Goal: Communication & Community: Answer question/provide support

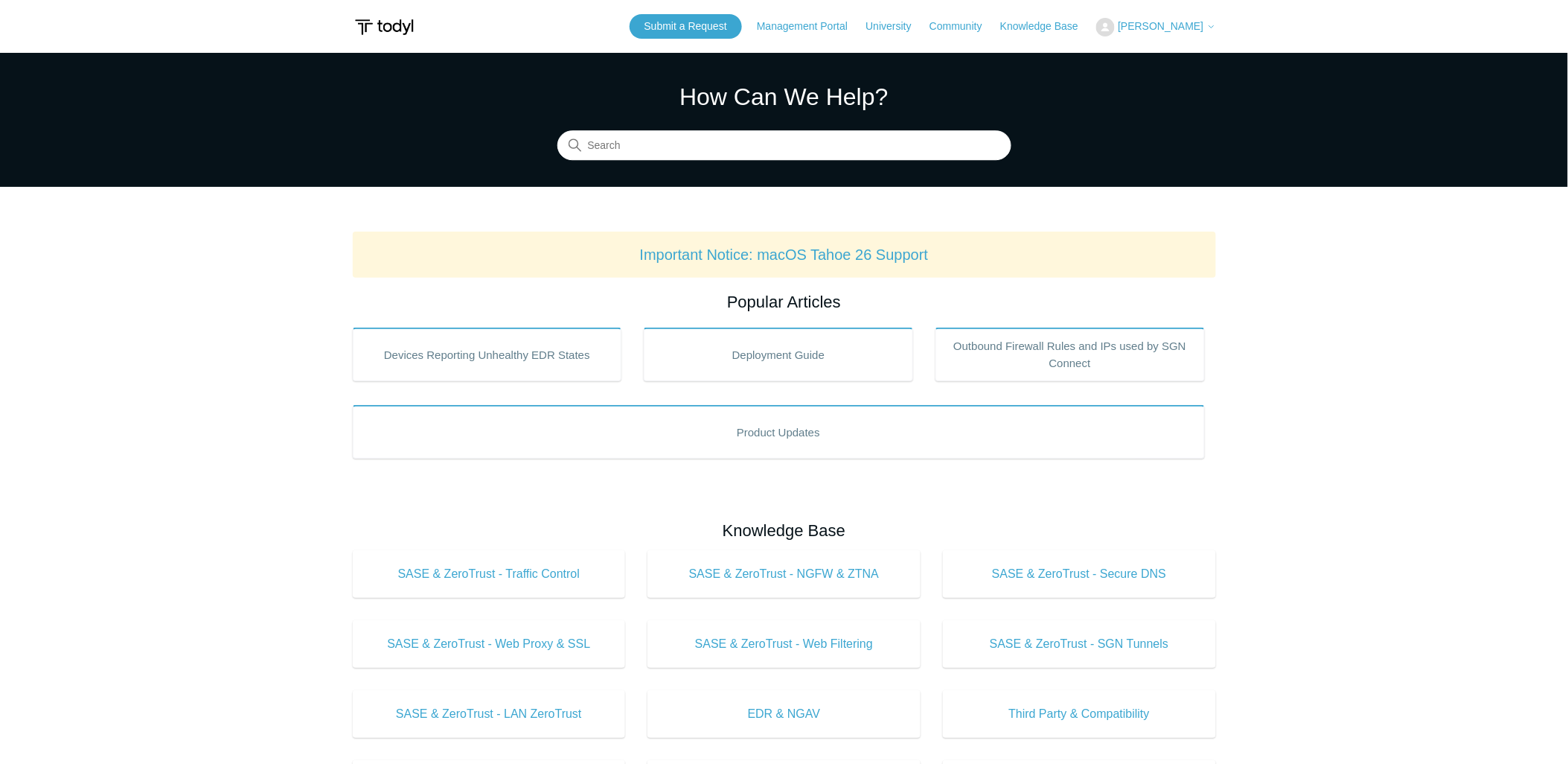
click at [1157, 24] on span "[PERSON_NAME]" at bounding box center [1160, 26] width 85 height 12
click at [1159, 54] on link "My Support Requests" at bounding box center [1169, 59] width 145 height 26
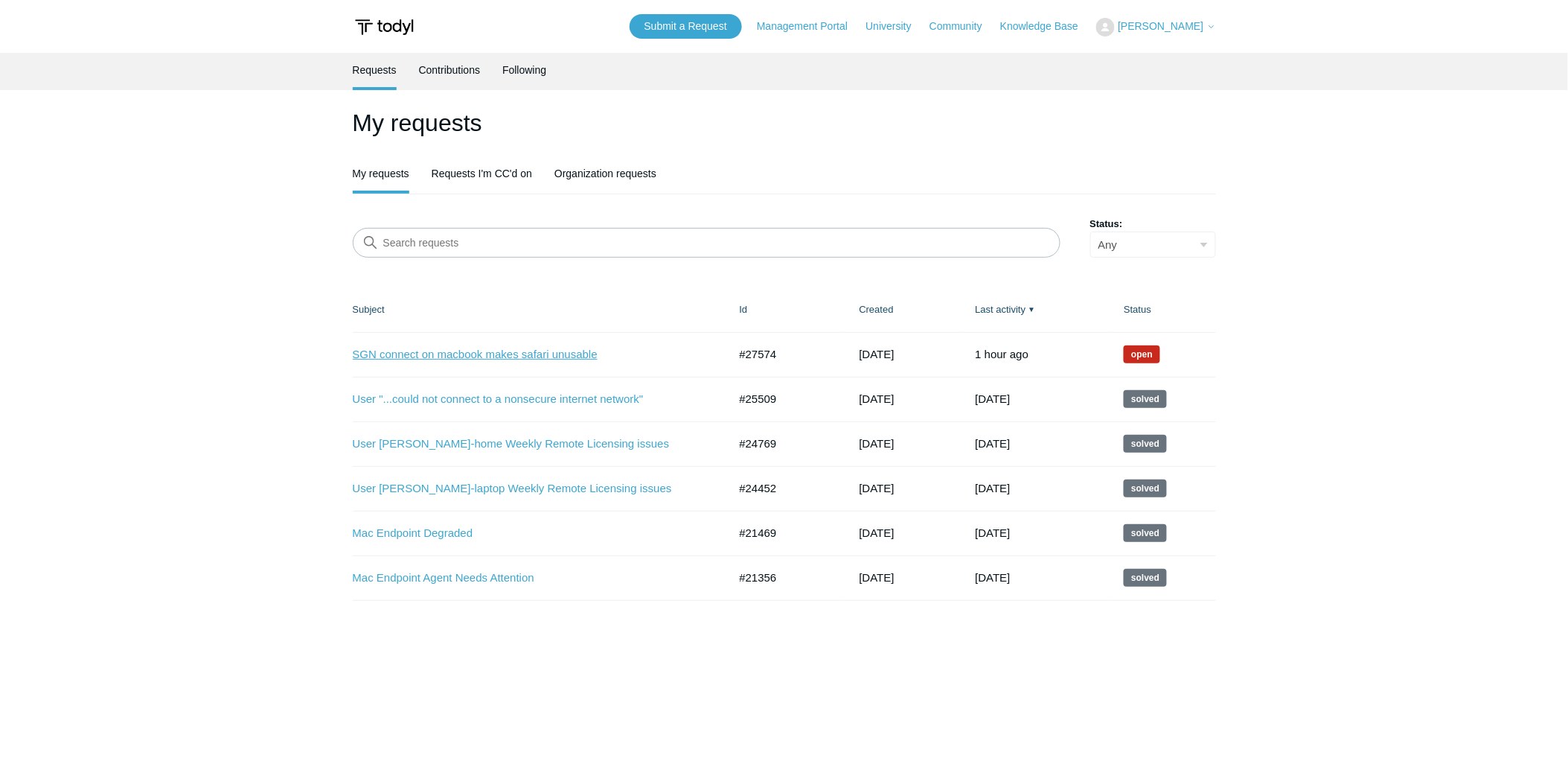
click at [495, 355] on link "SGN connect on macbook makes safari unusable" at bounding box center [529, 354] width 354 height 17
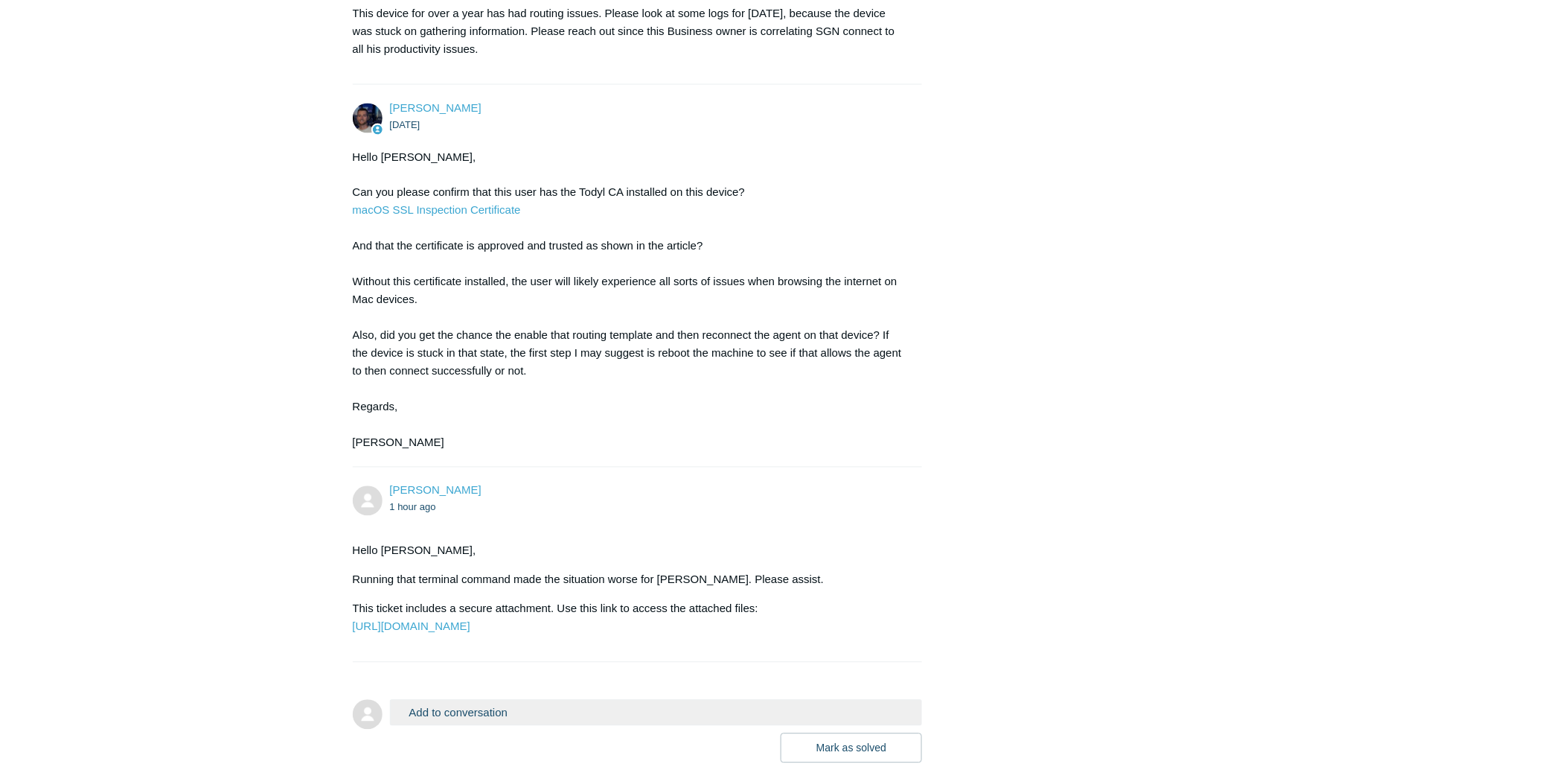
scroll to position [1001, 0]
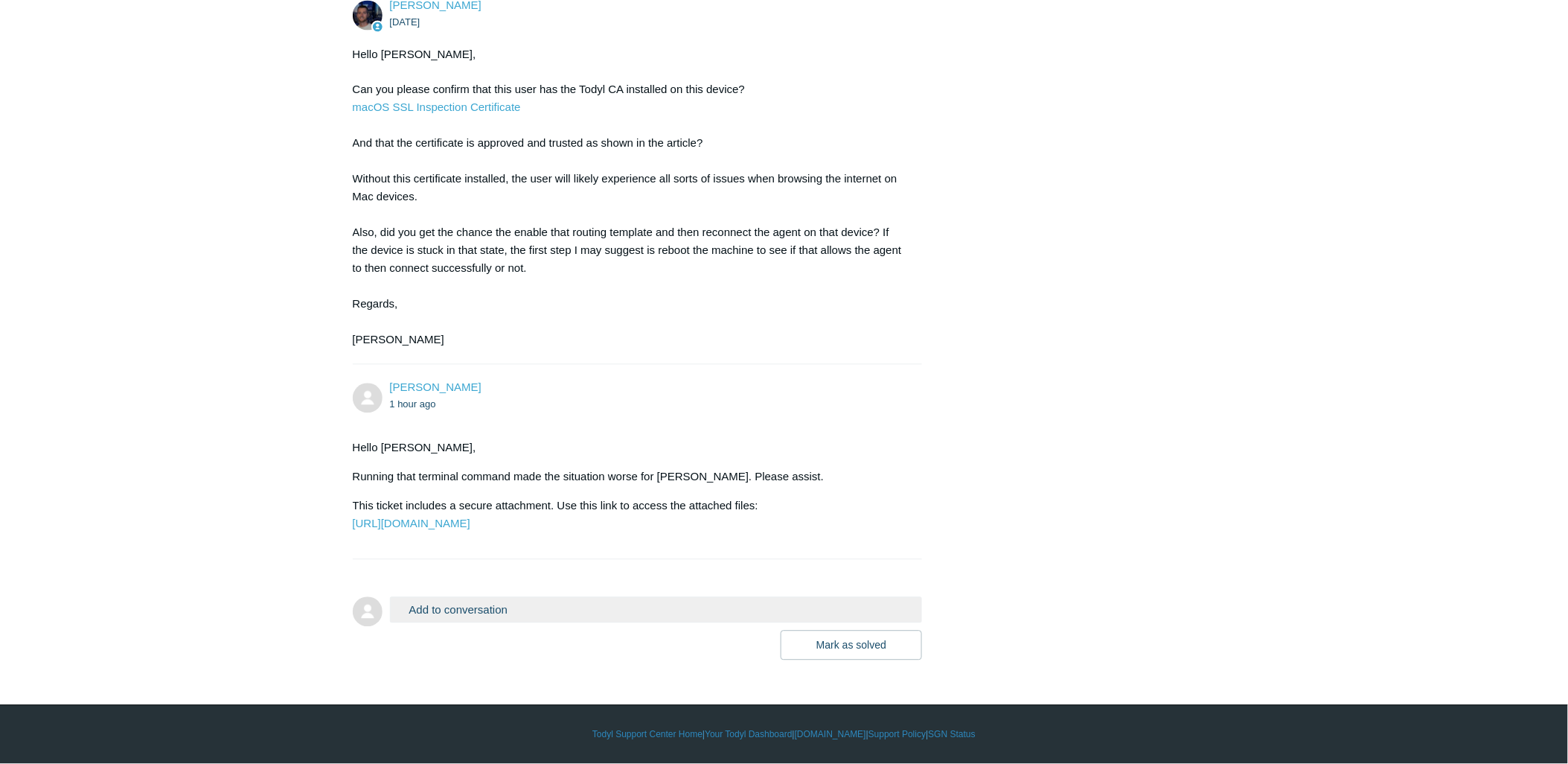
drag, startPoint x: 605, startPoint y: 599, endPoint x: 589, endPoint y: 605, distance: 17.1
click at [603, 599] on button "Add to conversation" at bounding box center [655, 610] width 532 height 26
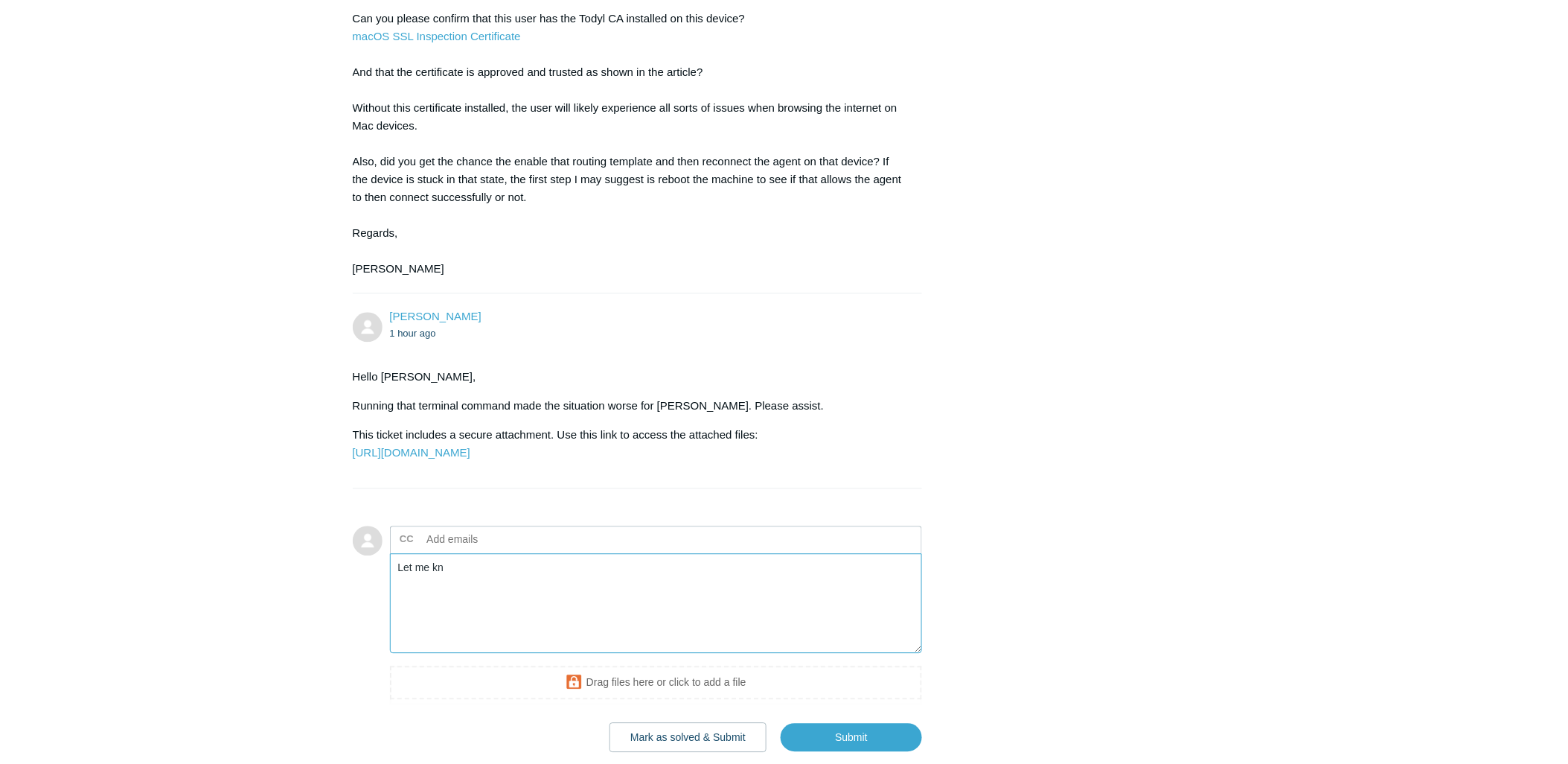
type textarea "Let me kno"
click at [622, 644] on textarea "I would like to request escalation. This us" at bounding box center [655, 604] width 532 height 101
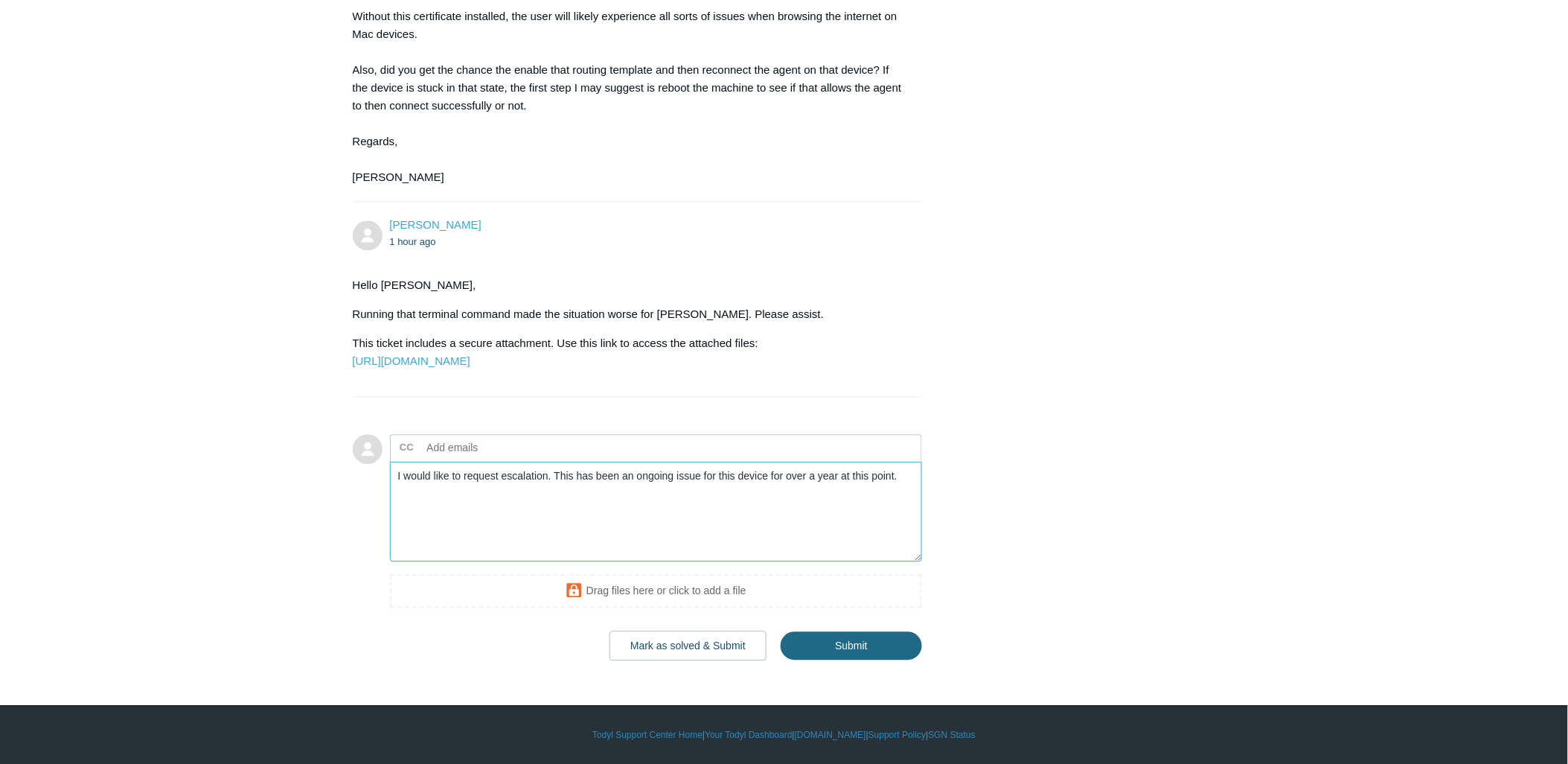
type textarea "I would like to request escalation. This has been an ongoing issue for this dev…"
click at [854, 644] on input "Submit" at bounding box center [852, 645] width 141 height 30
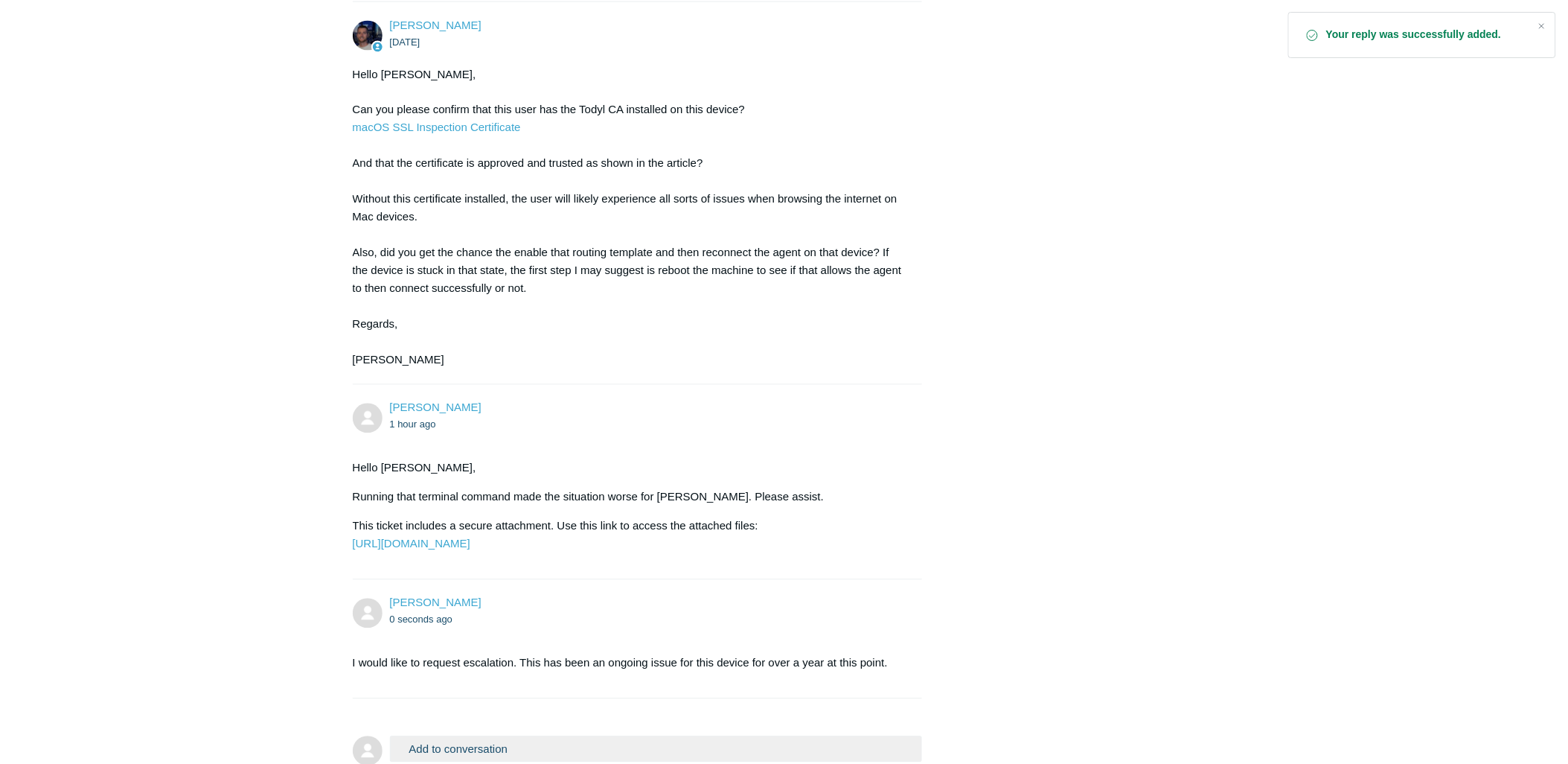
scroll to position [1119, 0]
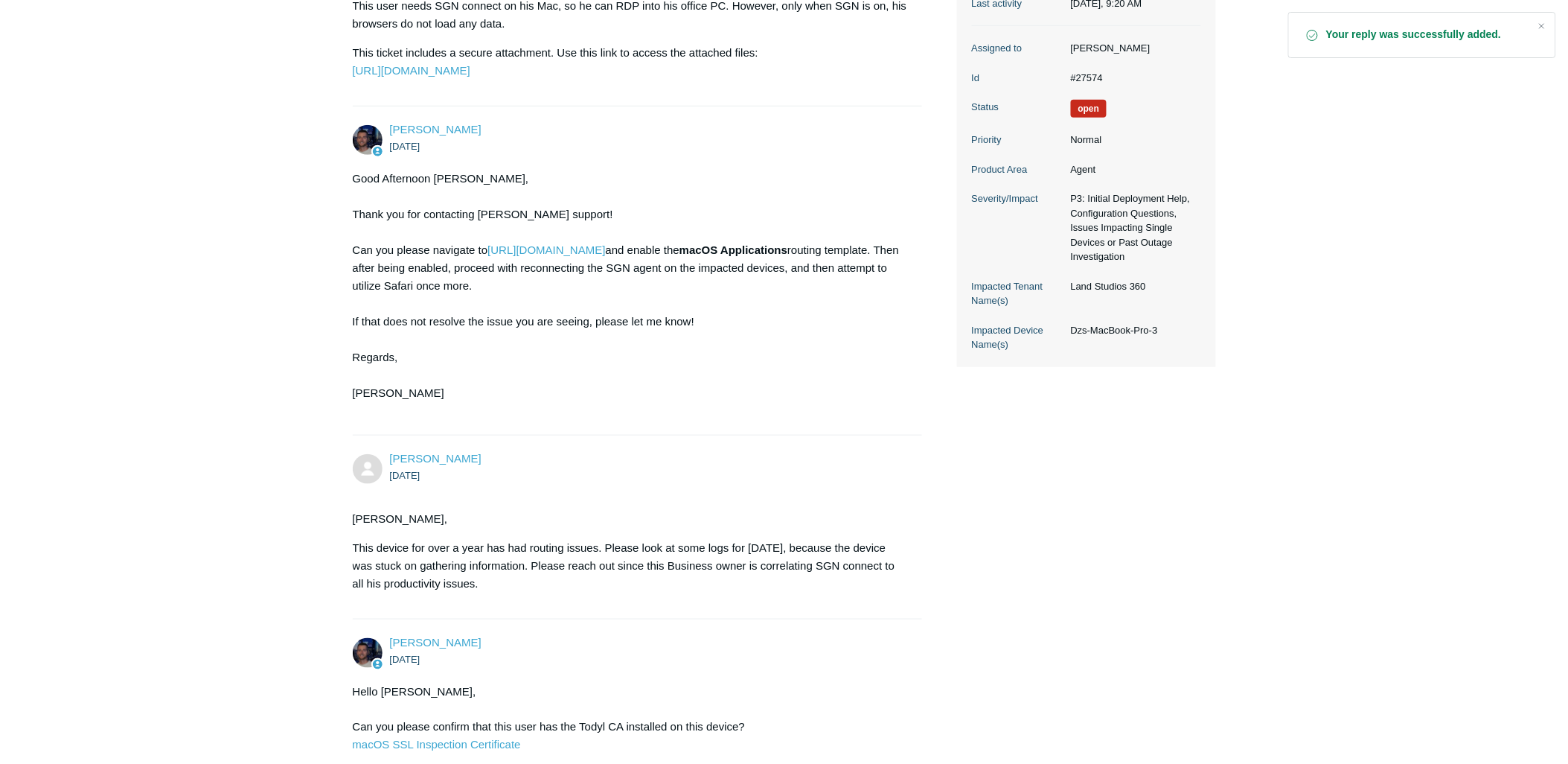
scroll to position [0, 0]
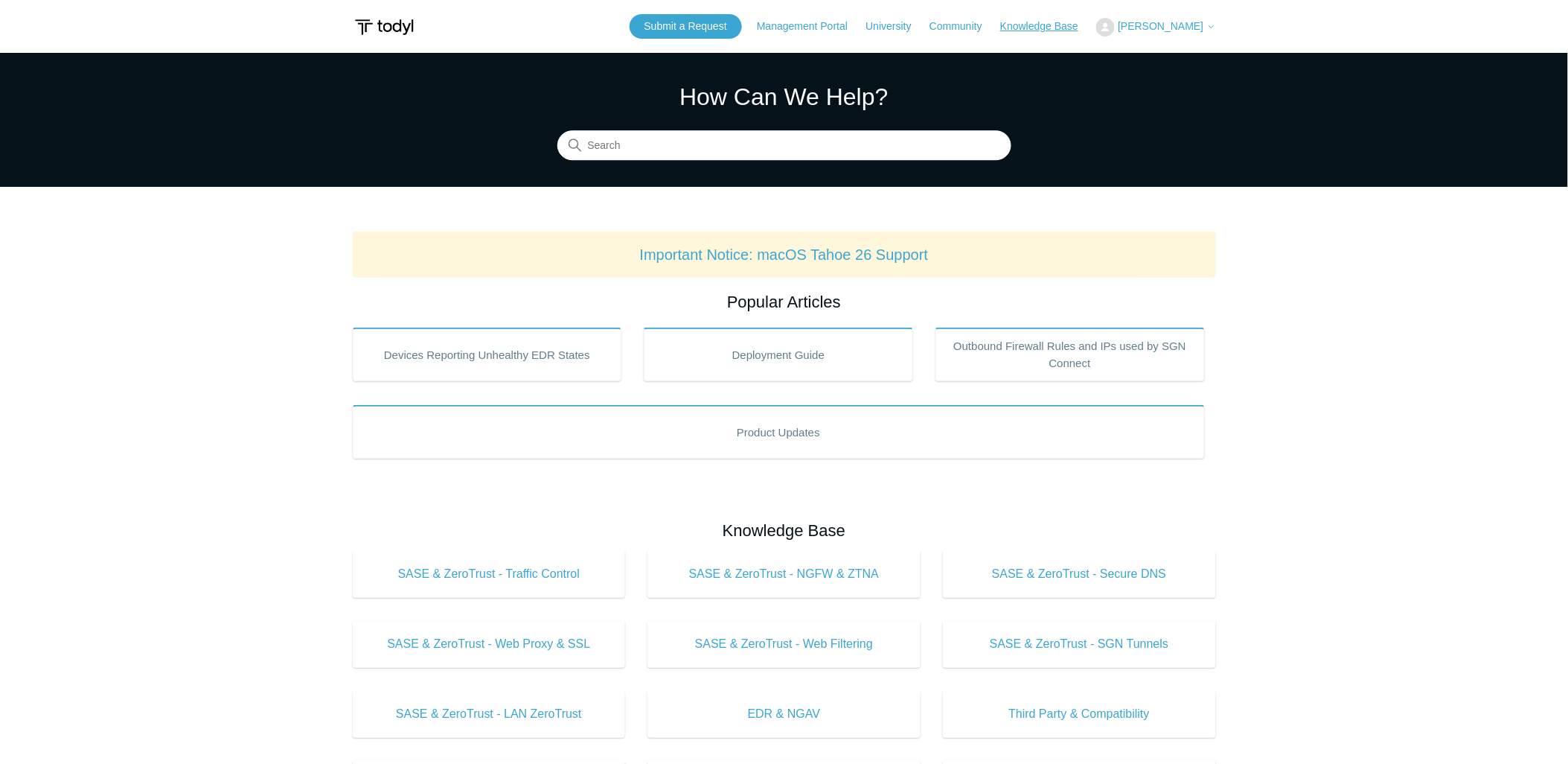
click at [1050, 25] on link "Knowledge Base" at bounding box center [1047, 27] width 93 height 15
click at [1048, 31] on link "Knowledge Base" at bounding box center [1047, 27] width 93 height 15
click at [1161, 20] on span "[PERSON_NAME]" at bounding box center [1166, 26] width 97 height 12
click at [749, 147] on input "Search" at bounding box center [784, 145] width 454 height 30
type input "mac"
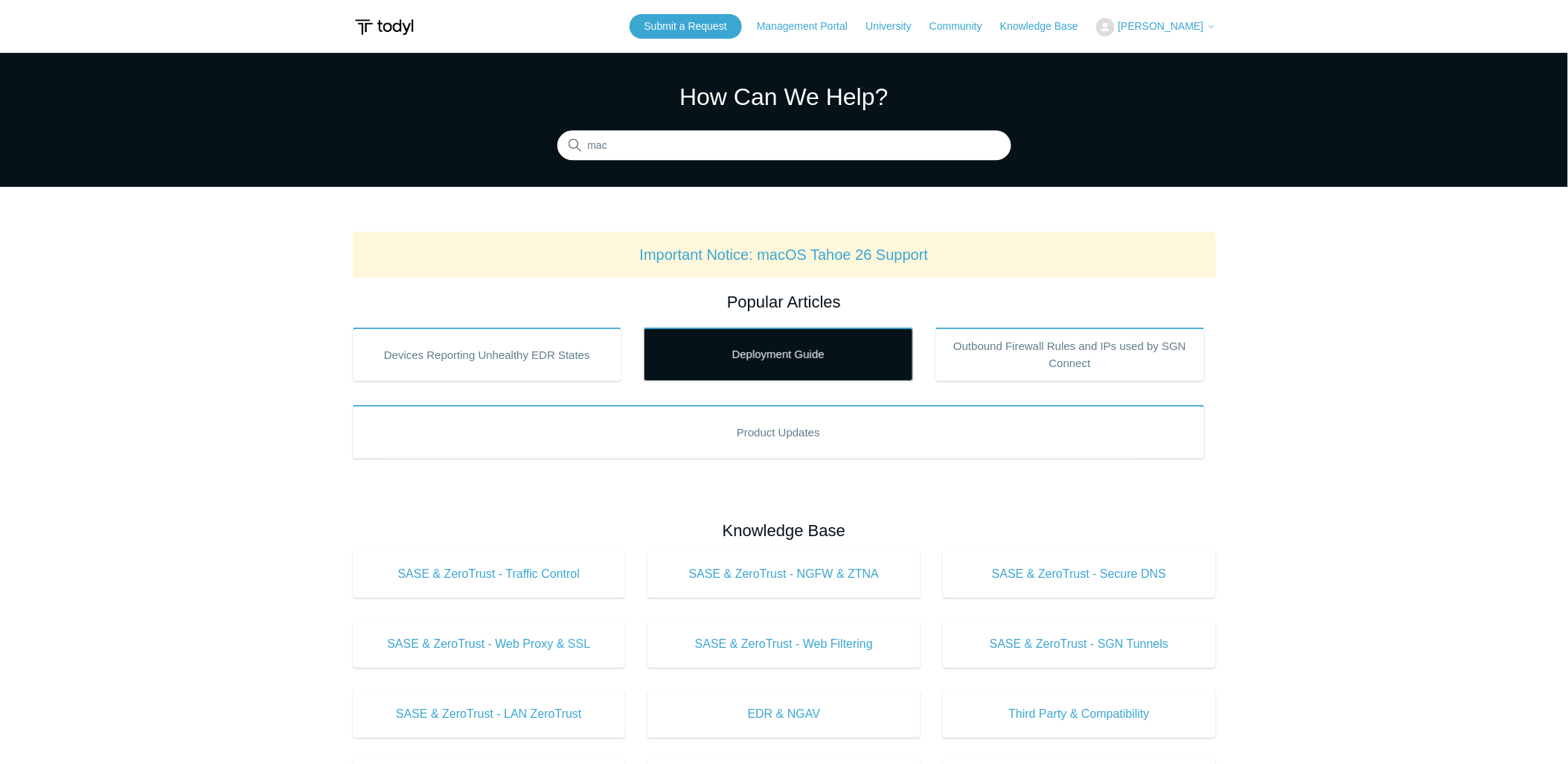
click at [735, 359] on link "Deployment Guide" at bounding box center [778, 354] width 269 height 53
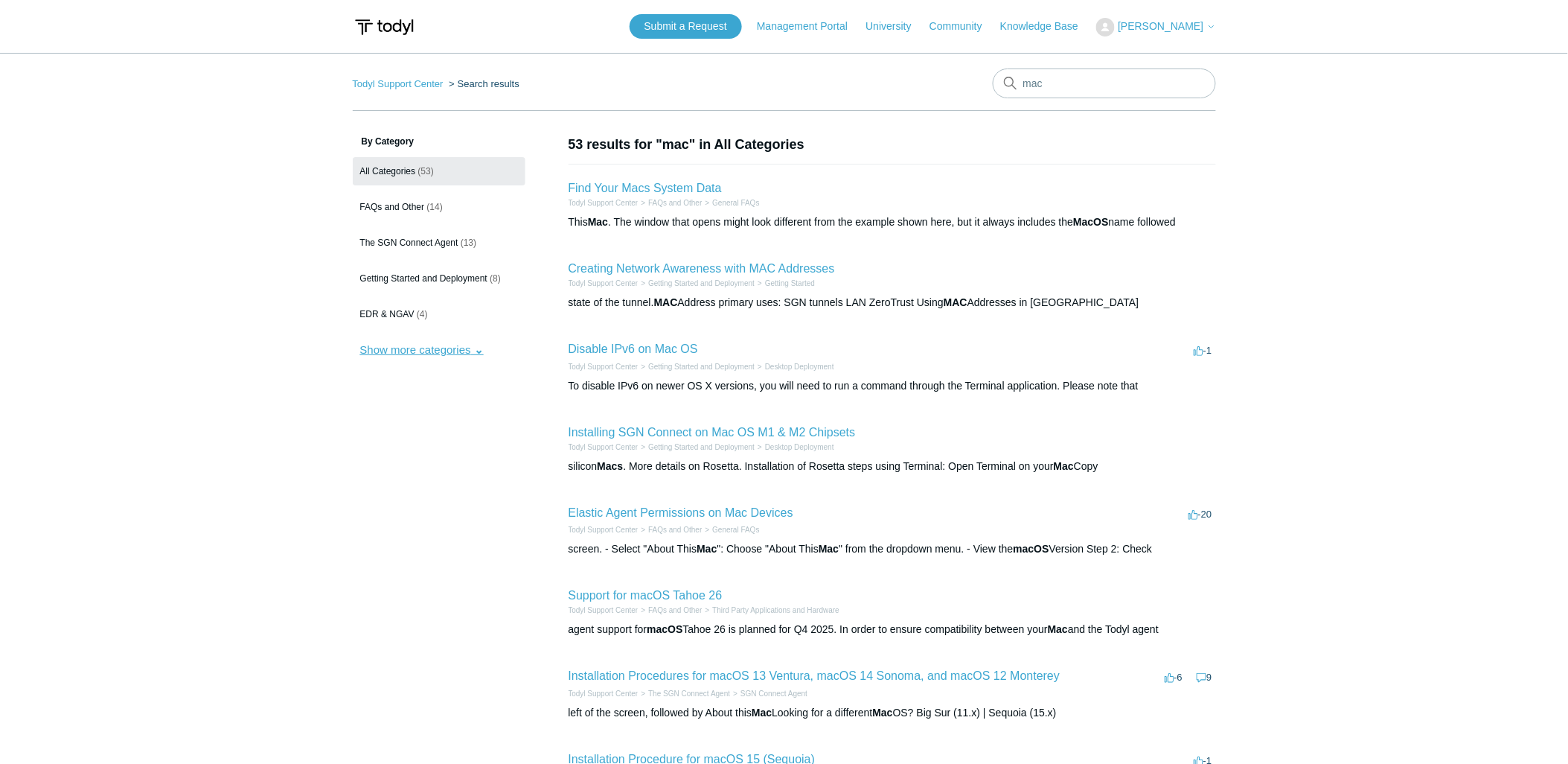
click at [384, 346] on button "Show more categories" at bounding box center [421, 349] width 138 height 28
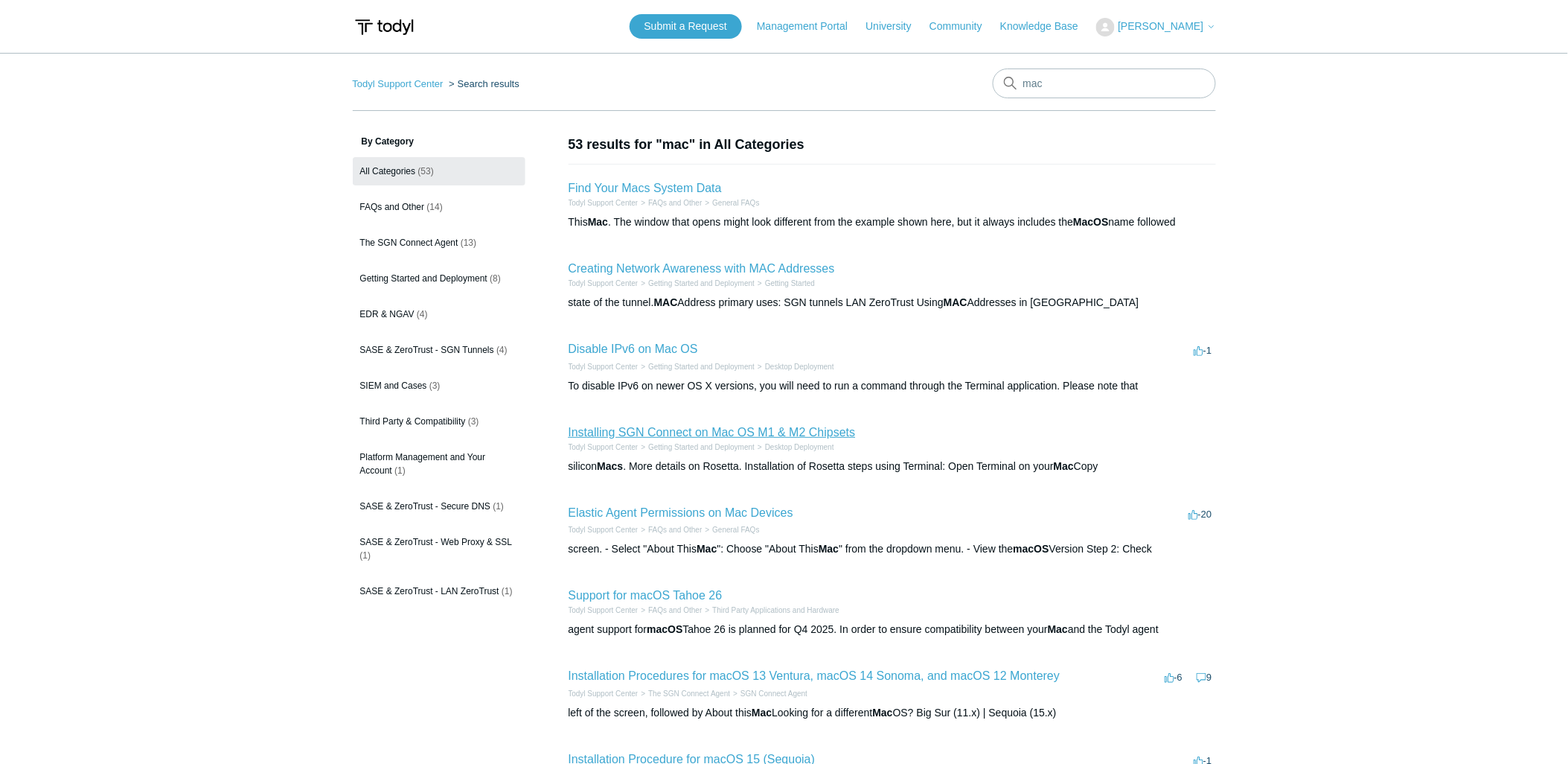
click at [635, 428] on link "Installing SGN Connect on Mac OS M1 & M2 Chipsets" at bounding box center [712, 432] width 287 height 13
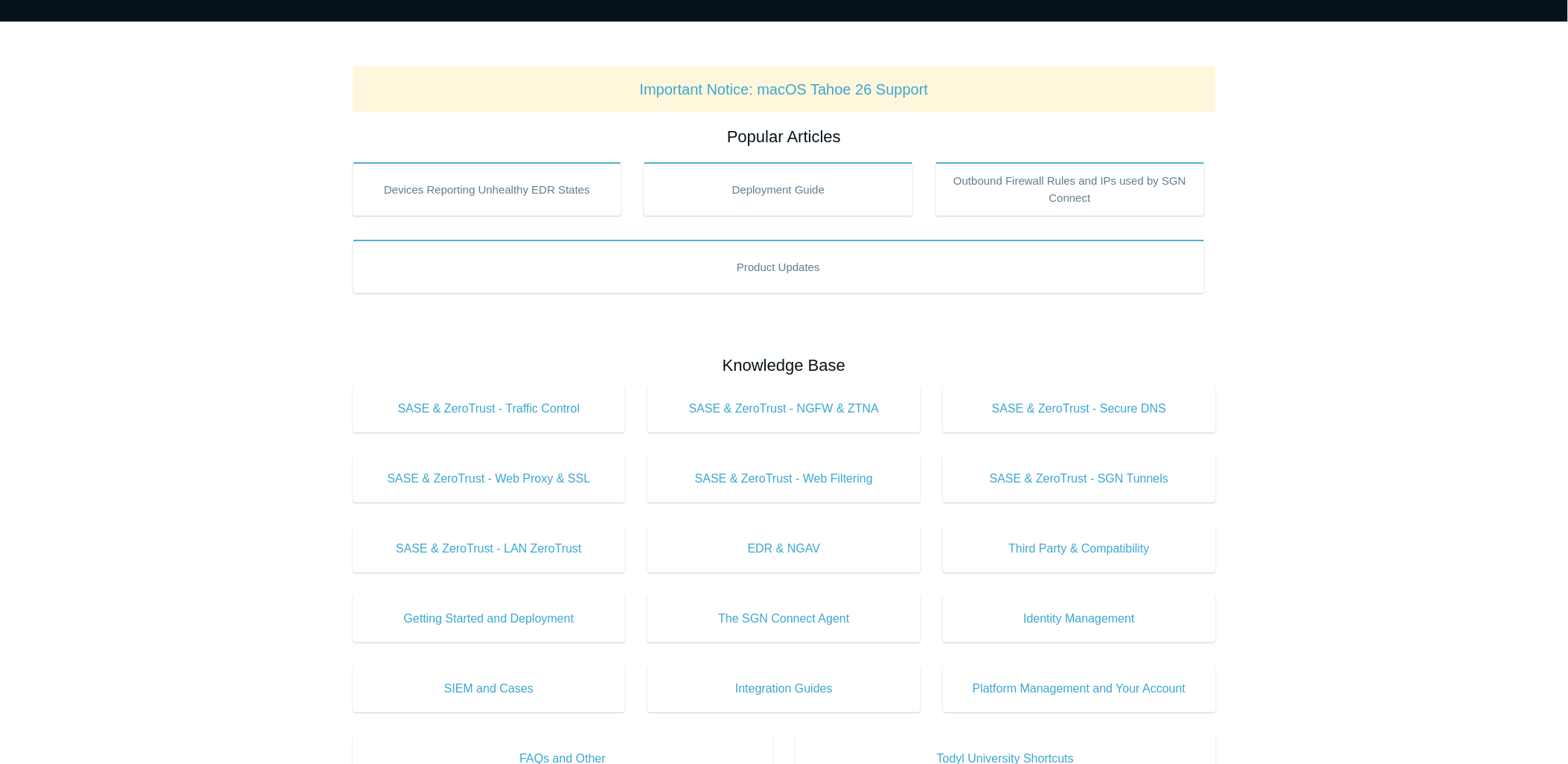
scroll to position [413, 0]
